Goal: Navigation & Orientation: Find specific page/section

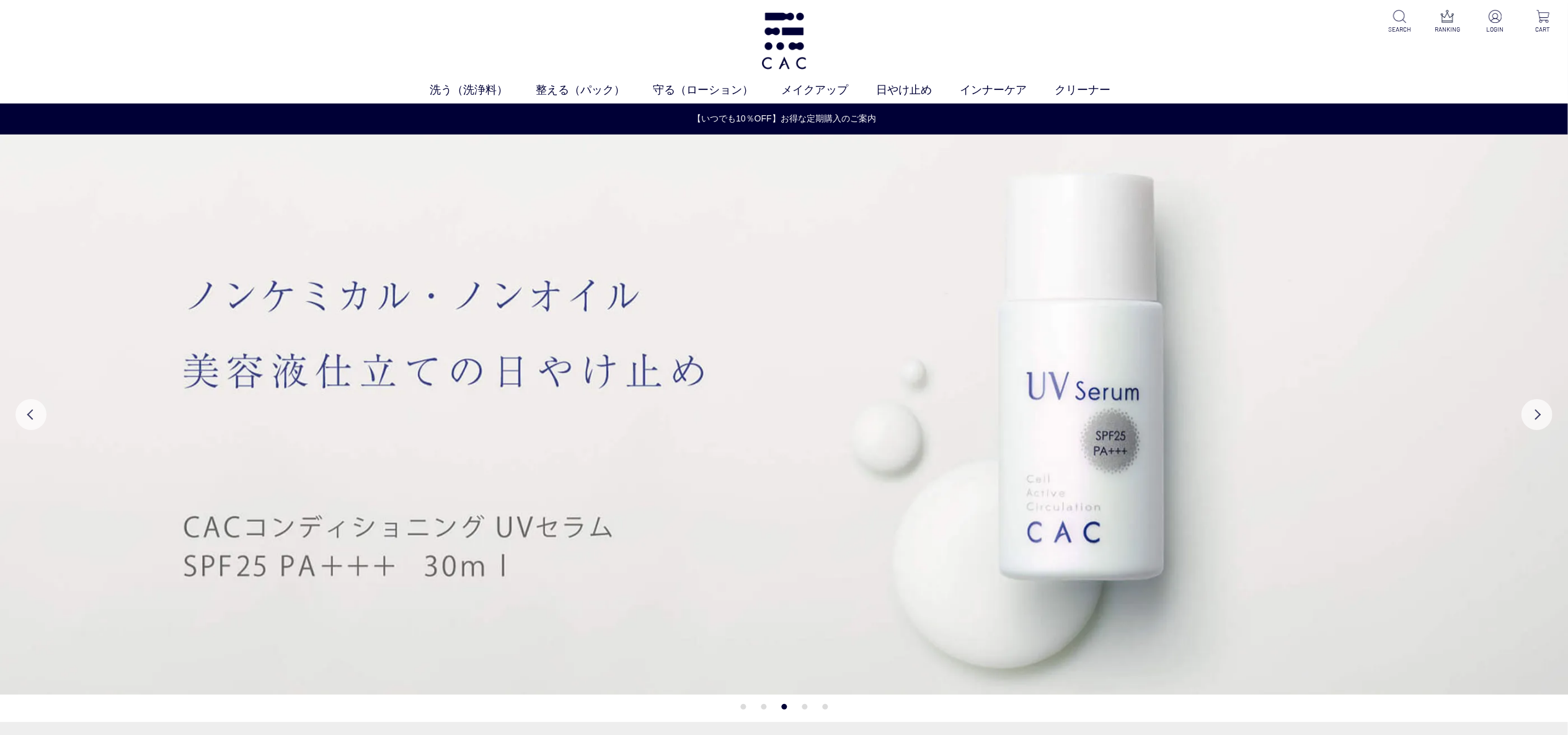
scroll to position [744, 0]
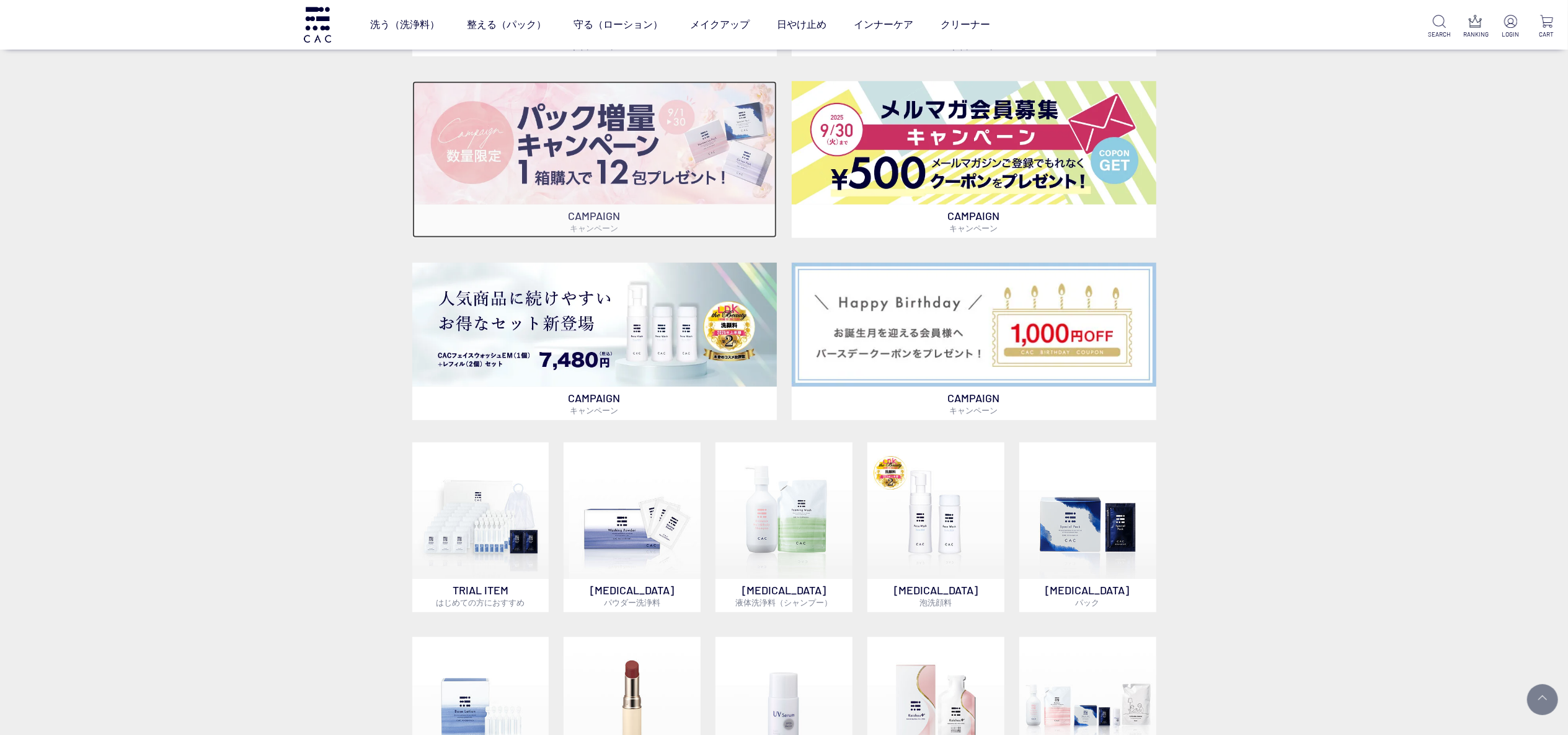
click at [631, 179] on img at bounding box center [594, 142] width 365 height 123
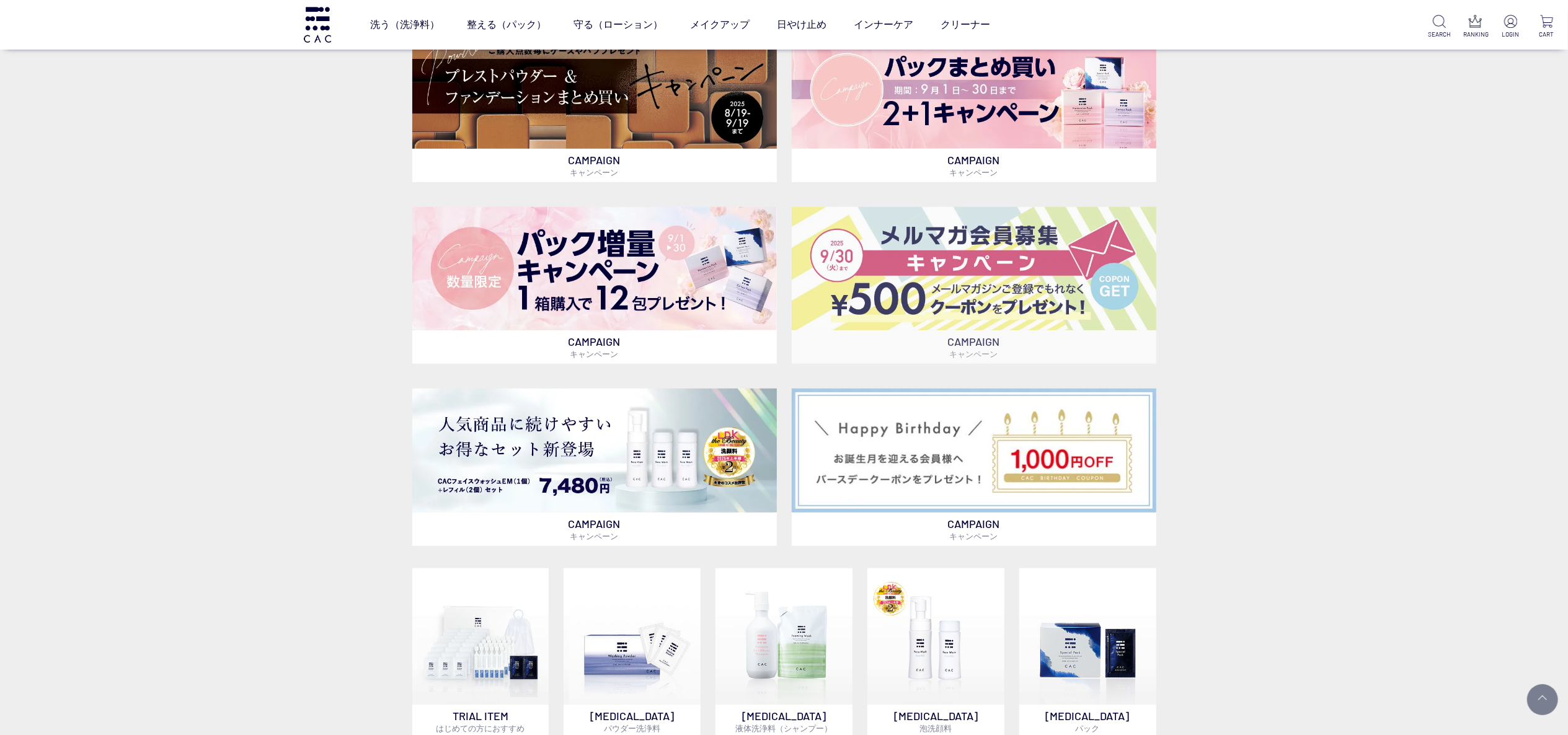
scroll to position [496, 0]
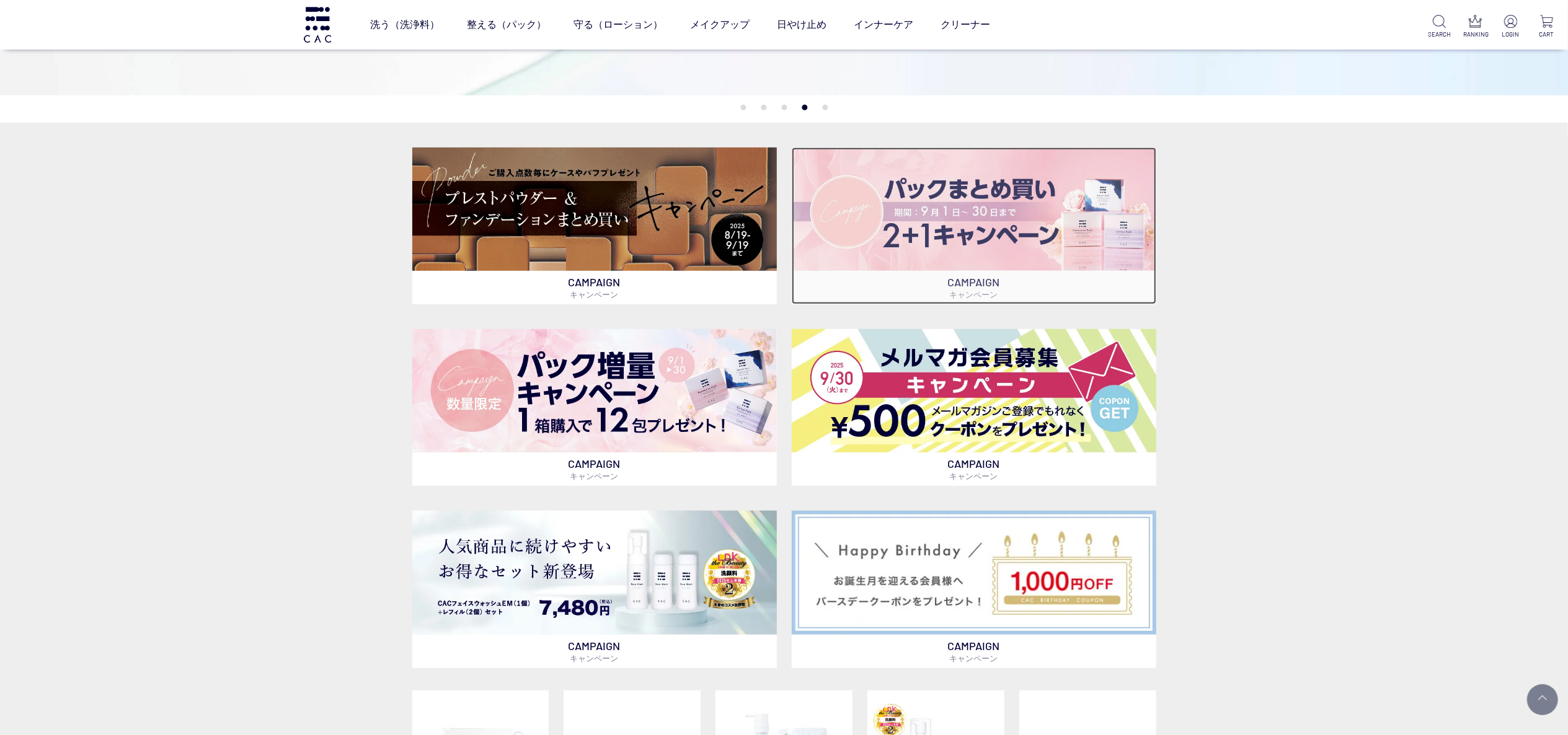
click at [921, 231] on img at bounding box center [974, 209] width 365 height 123
